Goal: Navigation & Orientation: Find specific page/section

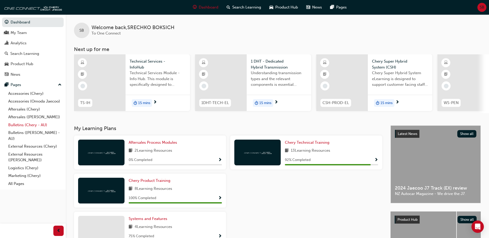
click at [34, 125] on link "Bulletins (Chery - AU)" at bounding box center [34, 125] width 57 height 8
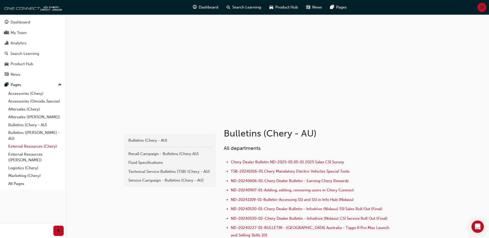
click at [31, 144] on link "External Resources (Chery)" at bounding box center [34, 147] width 57 height 8
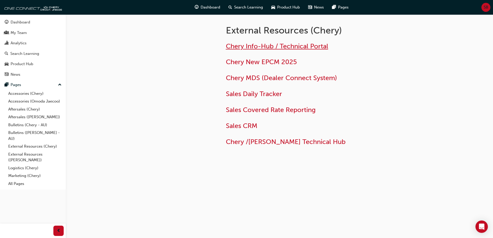
click at [256, 47] on span "Chery Info-Hub / Technical Portal" at bounding box center [277, 46] width 102 height 8
